Goal: Task Accomplishment & Management: Manage account settings

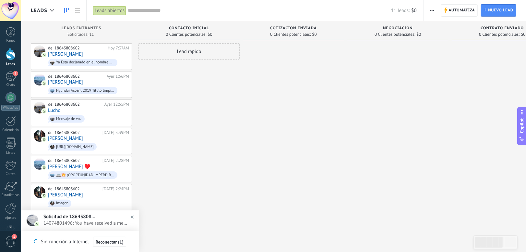
scroll to position [10, 0]
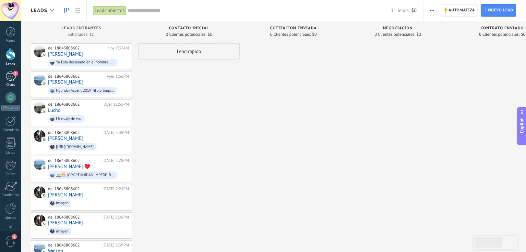
click at [11, 79] on div "6" at bounding box center [11, 75] width 10 height 9
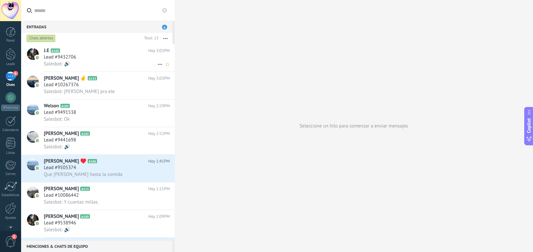
click at [95, 62] on div "Salesbot: 🔊" at bounding box center [107, 63] width 126 height 7
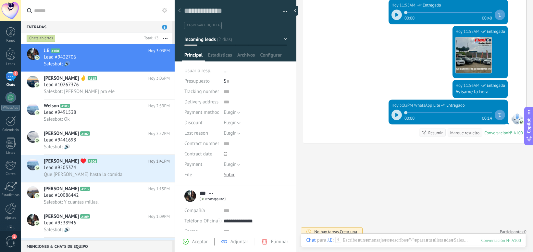
scroll to position [1462, 0]
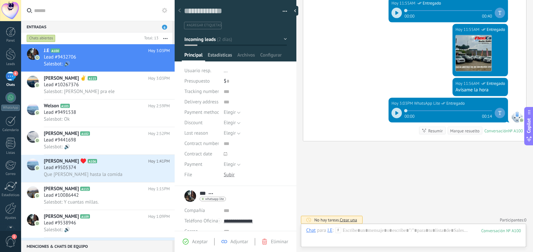
click at [219, 56] on span "Estadísticas" at bounding box center [220, 56] width 24 height 9
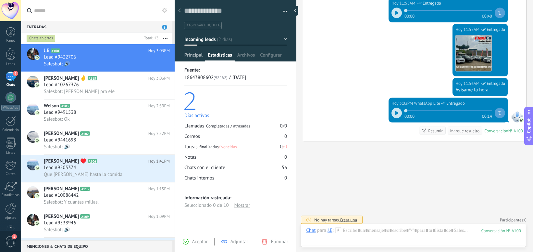
click at [191, 56] on span "Principal" at bounding box center [193, 56] width 18 height 9
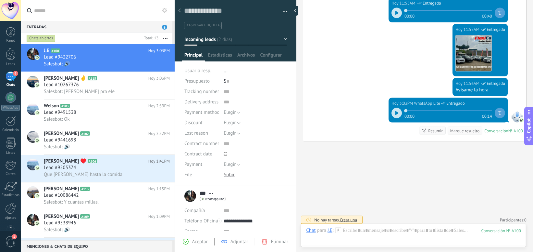
scroll to position [61, 0]
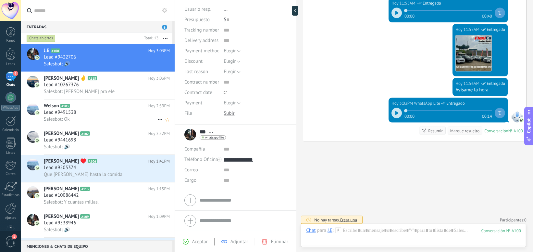
click at [97, 117] on div "Salesbot: Ok" at bounding box center [107, 119] width 126 height 7
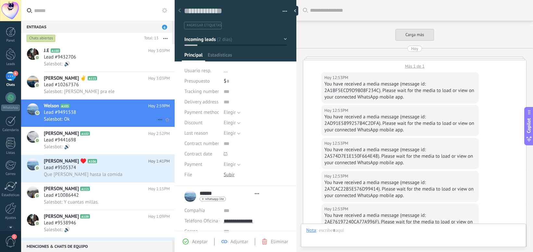
type textarea "**********"
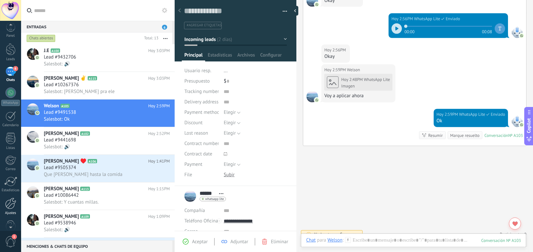
click at [9, 201] on div at bounding box center [10, 202] width 11 height 11
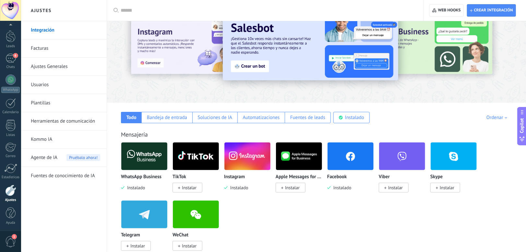
scroll to position [43, 0]
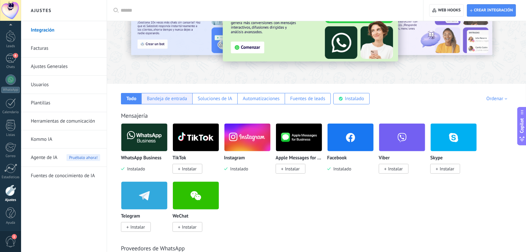
click at [165, 100] on div "Bandeja de entrada" at bounding box center [167, 98] width 40 height 6
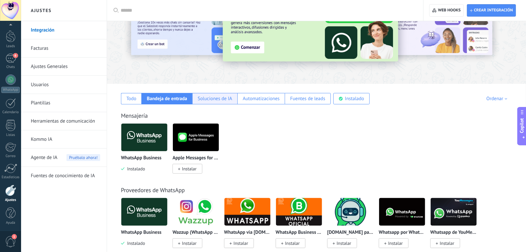
click at [215, 99] on div "Soluciones de IA" at bounding box center [215, 98] width 34 height 6
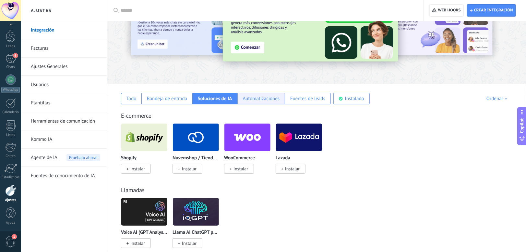
click at [262, 98] on div "Automatizaciones" at bounding box center [261, 98] width 37 height 6
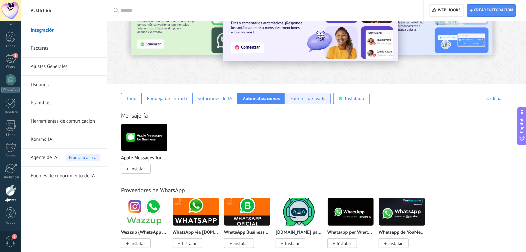
click at [307, 98] on div "Fuentes de leads" at bounding box center [307, 98] width 35 height 6
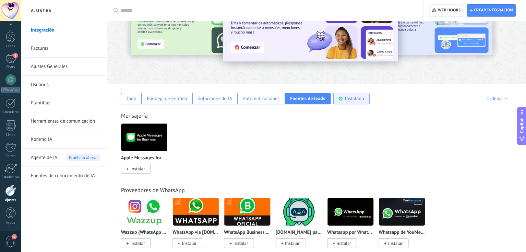
click at [353, 101] on div "Instalado" at bounding box center [354, 98] width 19 height 6
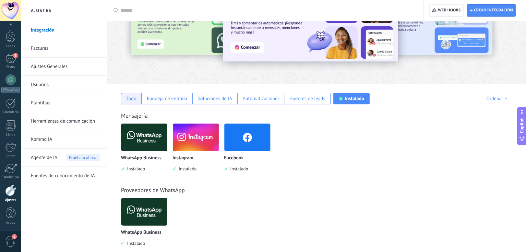
click at [131, 98] on div "Todo" at bounding box center [132, 98] width 10 height 6
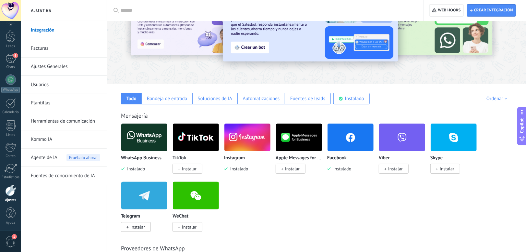
click at [50, 155] on span "Agente de IA" at bounding box center [44, 157] width 27 height 18
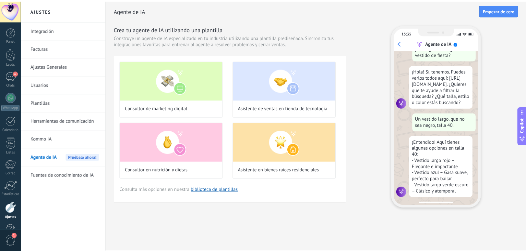
scroll to position [24, 0]
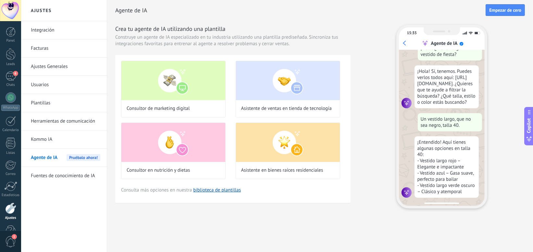
click at [48, 139] on link "Kommo IA" at bounding box center [65, 139] width 69 height 18
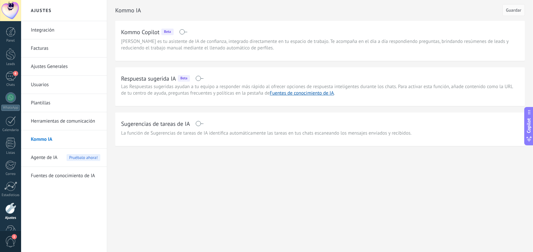
click at [65, 119] on link "Herramientas de comunicación" at bounding box center [65, 121] width 69 height 18
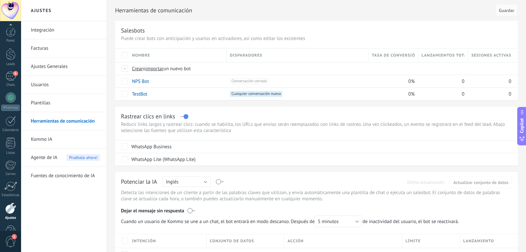
scroll to position [18, 0]
click at [9, 37] on div at bounding box center [11, 36] width 10 height 12
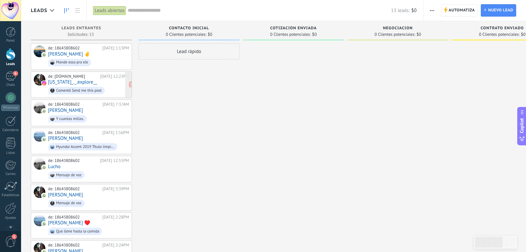
click at [95, 78] on div "de: [DOMAIN_NAME] [DATE] 12:23PM [US_STATE]_._.explore__ Comentó Send me this p…" at bounding box center [88, 85] width 81 height 22
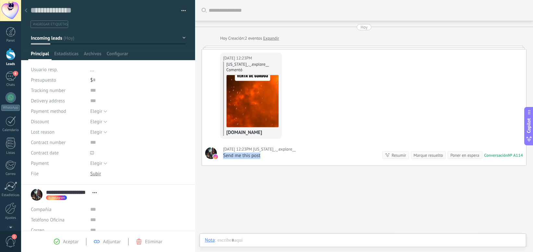
drag, startPoint x: 262, startPoint y: 154, endPoint x: 220, endPoint y: 154, distance: 42.2
click at [220, 154] on div "[DATE] 12:23PM [US_STATE]_._.explore__ Send me this post" at bounding box center [259, 150] width 79 height 15
drag, startPoint x: 220, startPoint y: 154, endPoint x: 346, endPoint y: 81, distance: 144.8
click at [346, 81] on div "[DATE] 12:23PM [US_STATE]_._.explore__ [US_STATE]_._.explore__ Comentó [DOMAIN_…" at bounding box center [364, 94] width 324 height 91
click at [55, 197] on span "instagram" at bounding box center [58, 197] width 14 height 3
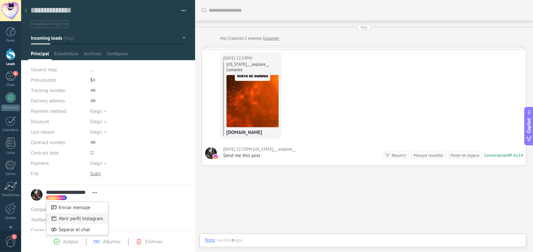
click at [86, 220] on link "Abrir perfil Instagram" at bounding box center [81, 218] width 44 height 6
